Goal: Information Seeking & Learning: Find specific fact

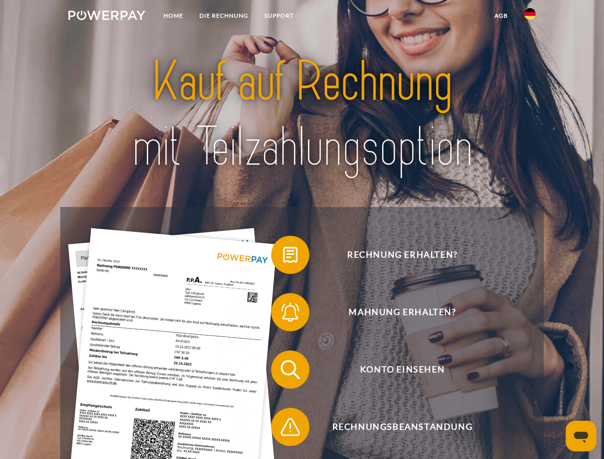
click at [107, 17] on img at bounding box center [106, 16] width 77 height 10
click at [530, 17] on img at bounding box center [529, 13] width 11 height 11
click at [501, 16] on link "agb" at bounding box center [502, 15] width 30 height 17
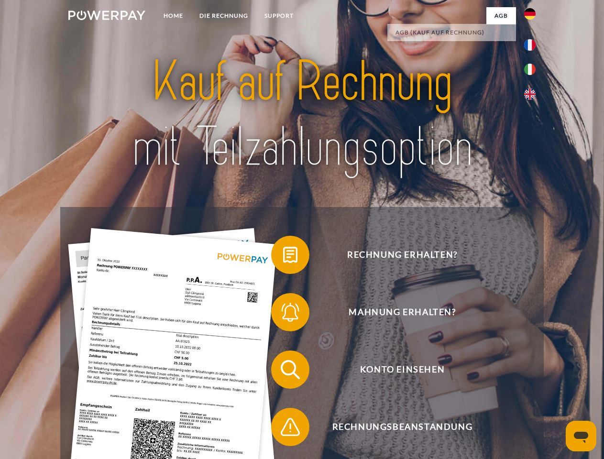
click at [283, 257] on span at bounding box center [276, 255] width 48 height 48
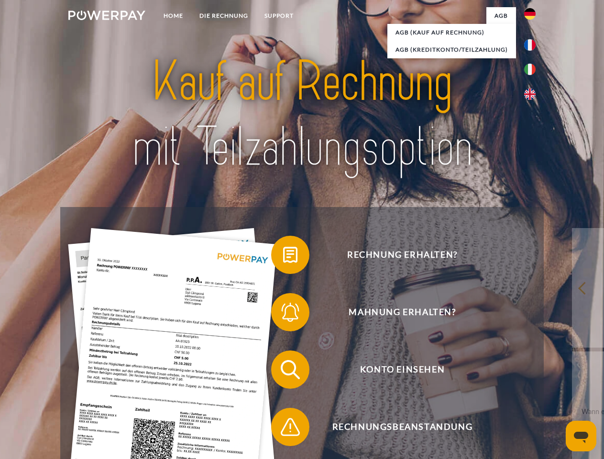
click at [283, 314] on div "Rechnung erhalten? Mahnung erhalten? Konto einsehen" at bounding box center [301, 398] width 483 height 383
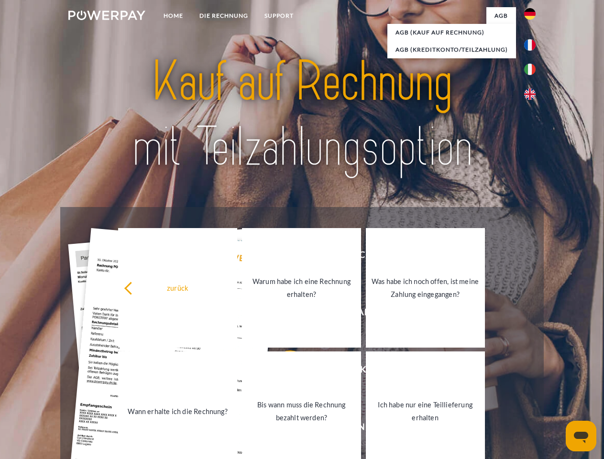
click at [283, 372] on link "Bis wann muss die Rechnung bezahlt werden?" at bounding box center [301, 412] width 119 height 120
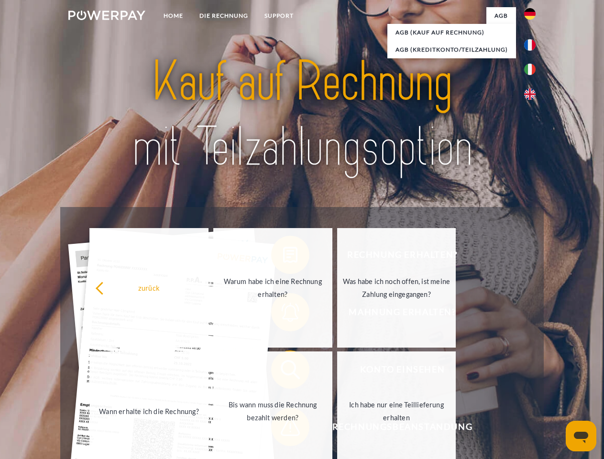
click at [283, 429] on link "Bis wann muss die Rechnung bezahlt werden?" at bounding box center [272, 412] width 119 height 120
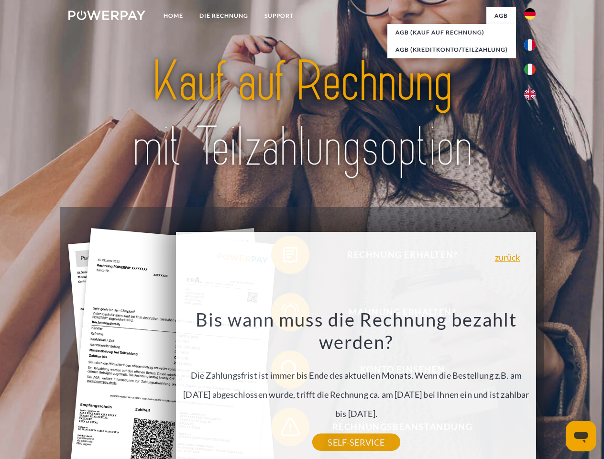
click at [581, 436] on icon "Messaging-Fenster öffnen" at bounding box center [581, 437] width 14 height 11
